Goal: Task Accomplishment & Management: Manage account settings

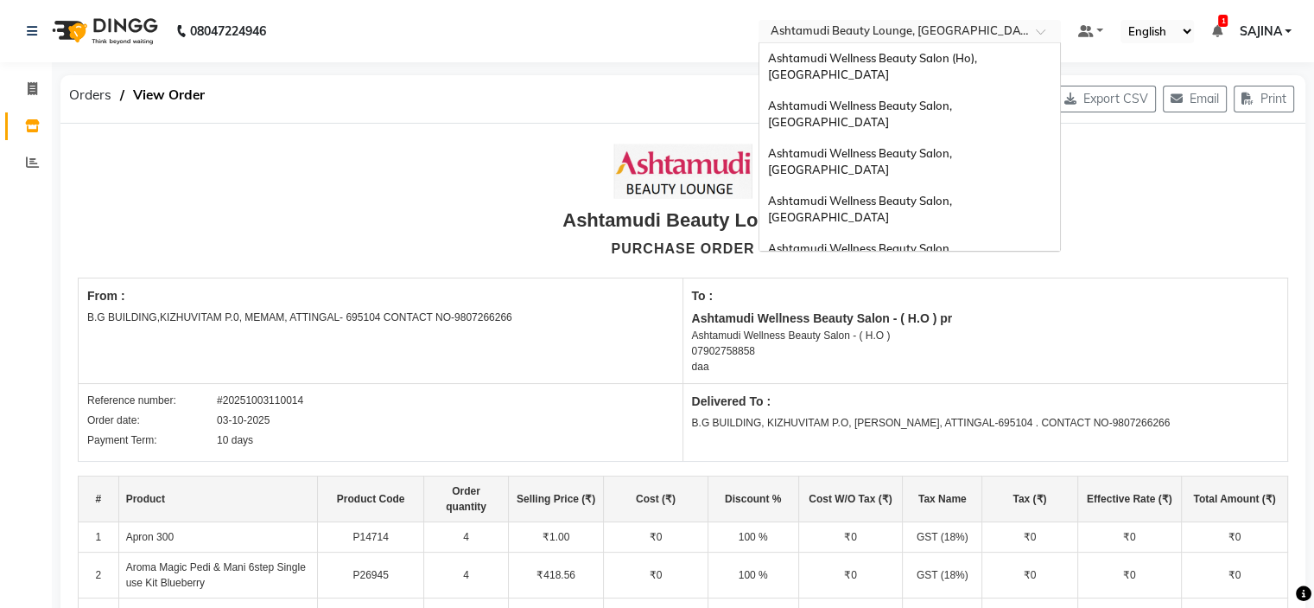
click at [938, 26] on input "text" at bounding box center [892, 32] width 251 height 17
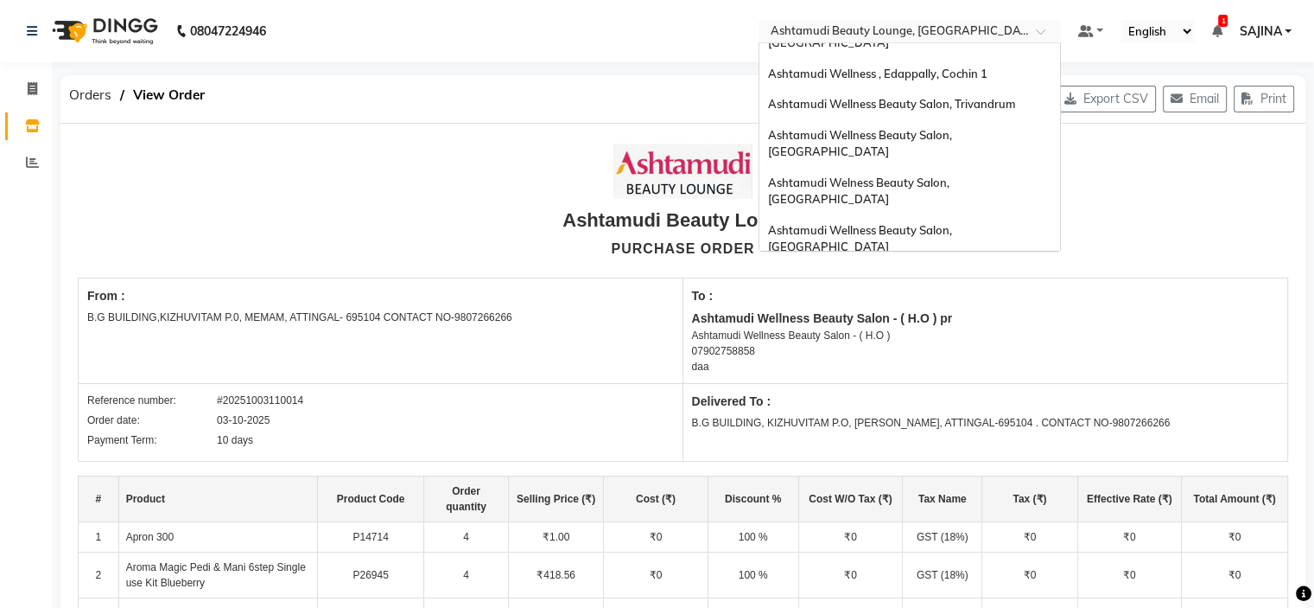
click at [919, 396] on span "Ashtamudi Unisex Salon, Dreams Mall, Dreams Mall Kottiyam" at bounding box center [905, 411] width 274 height 31
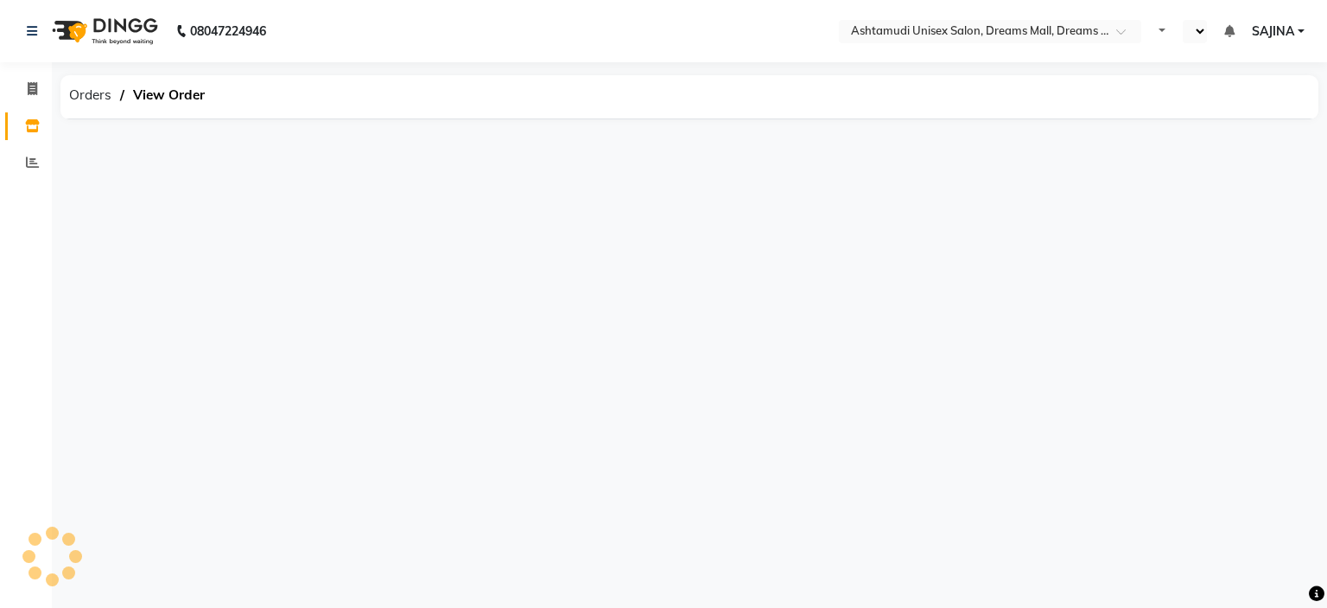
select select "en"
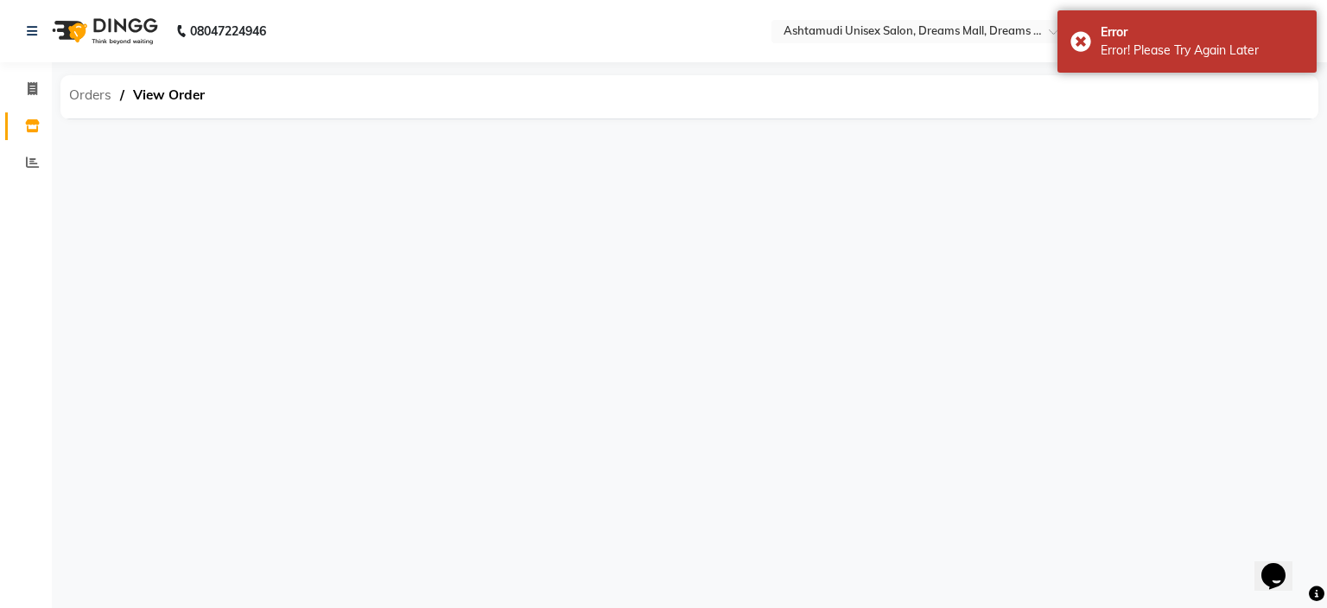
click at [79, 92] on span "Orders" at bounding box center [90, 95] width 60 height 31
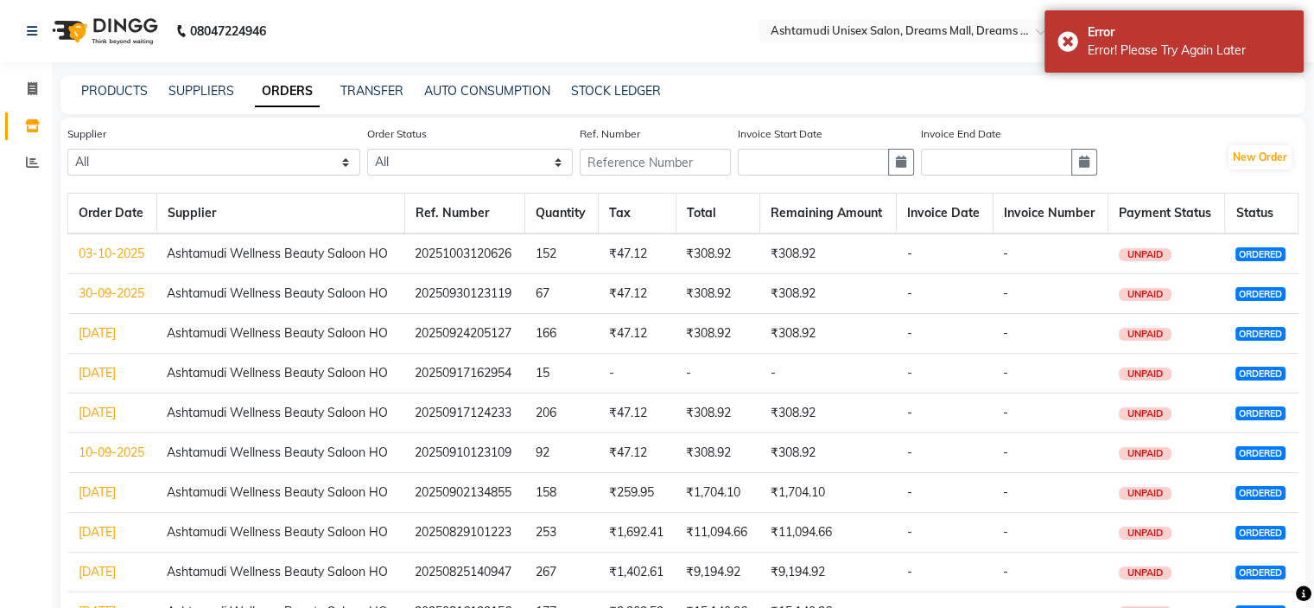
click at [92, 251] on link "03-10-2025" at bounding box center [112, 253] width 66 height 16
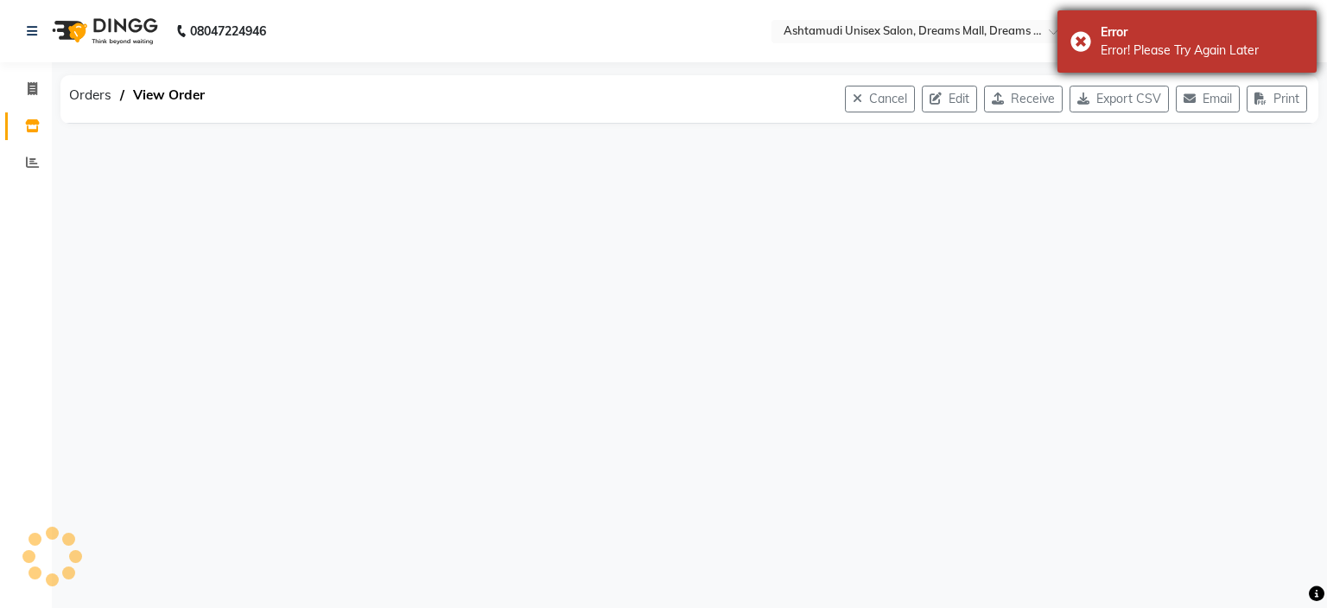
click at [1082, 43] on div "Error Error! Please Try Again Later" at bounding box center [1187, 41] width 259 height 62
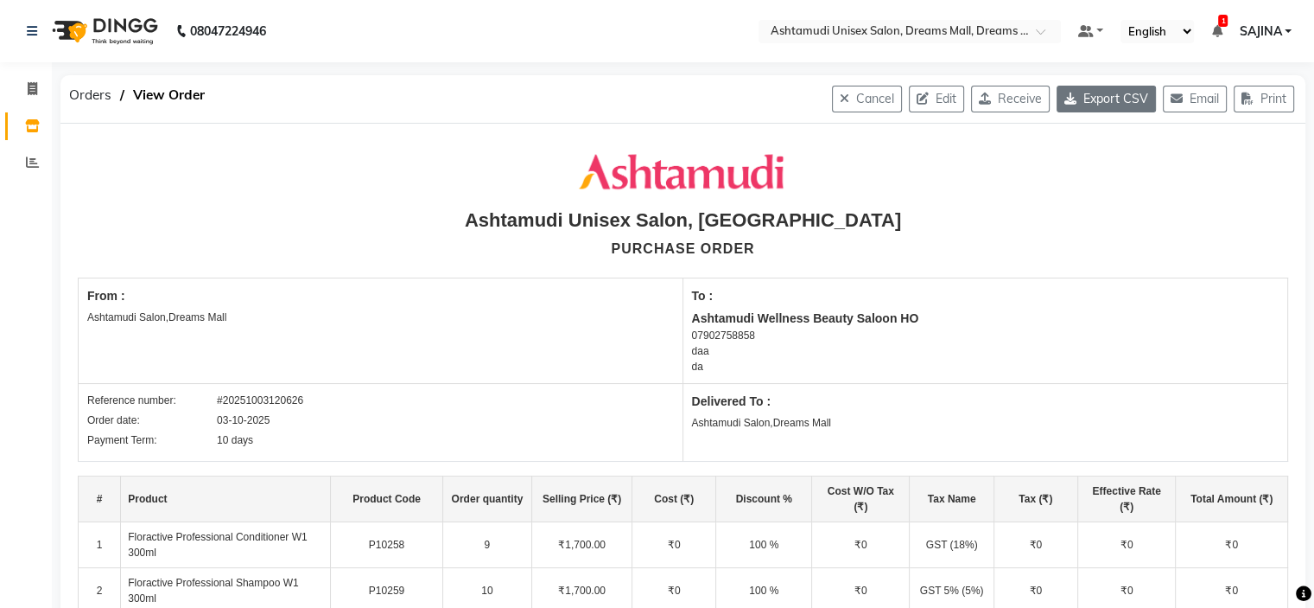
click at [1080, 99] on button "Export CSV" at bounding box center [1106, 99] width 99 height 27
